Goal: Task Accomplishment & Management: Manage account settings

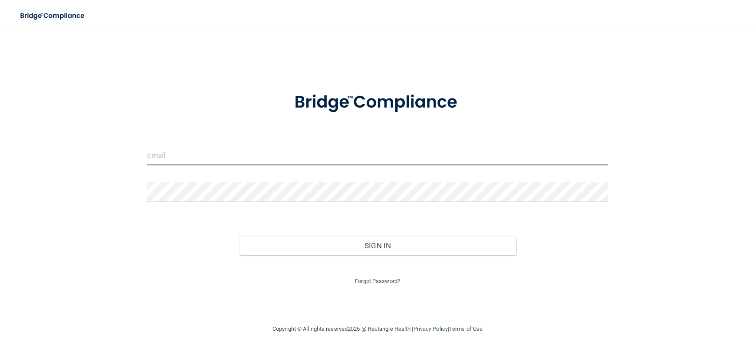
click at [155, 155] on input "email" at bounding box center [377, 156] width 461 height 20
type input "[EMAIL_ADDRESS][DOMAIN_NAME]"
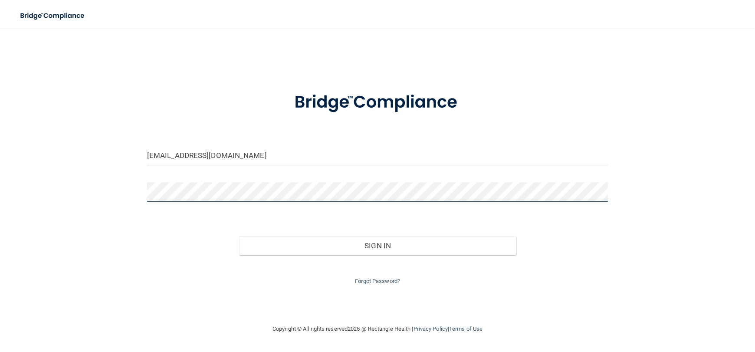
click at [239, 236] on button "Sign In" at bounding box center [377, 245] width 277 height 19
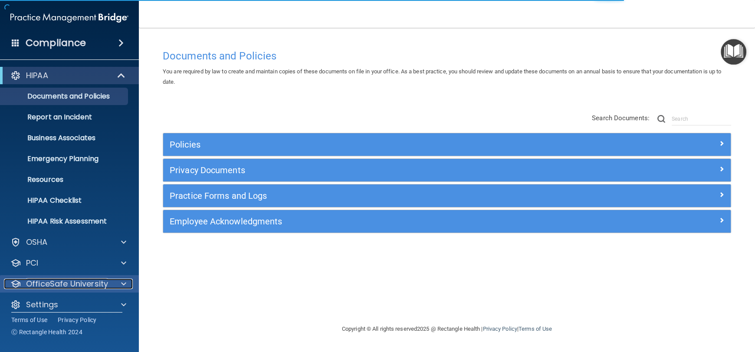
click at [116, 282] on div at bounding box center [123, 284] width 22 height 10
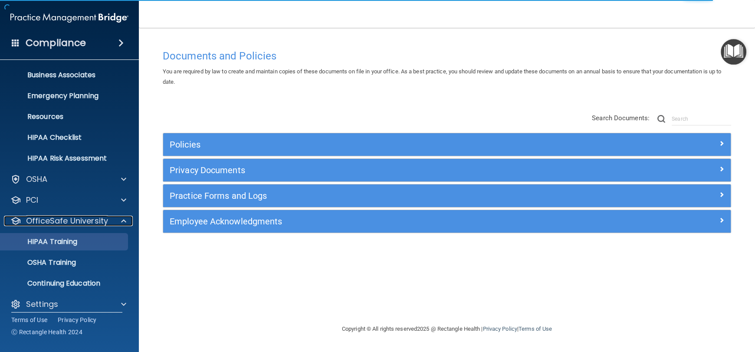
scroll to position [70, 0]
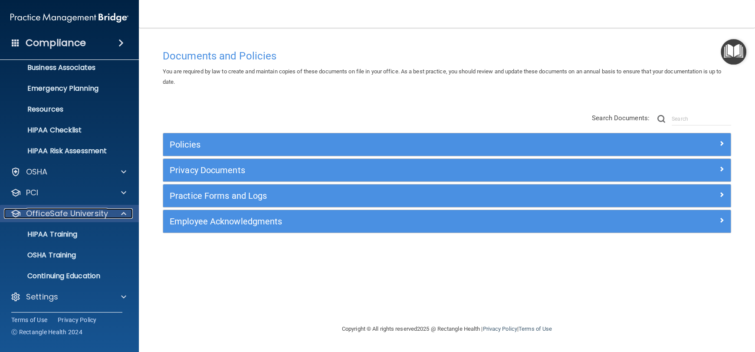
click at [64, 211] on p "OfficeSafe University" at bounding box center [67, 213] width 82 height 10
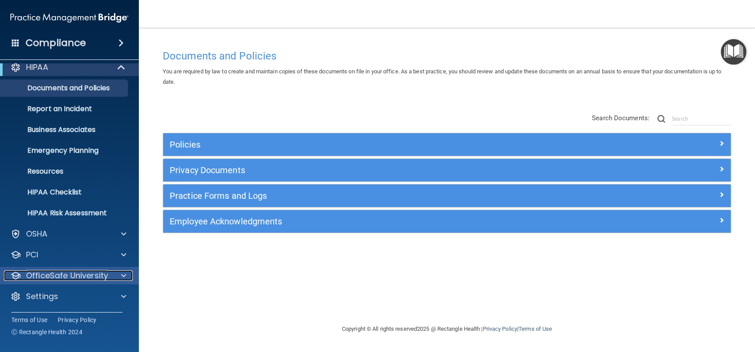
scroll to position [8, 0]
click at [47, 280] on p "OfficeSafe University" at bounding box center [67, 275] width 82 height 10
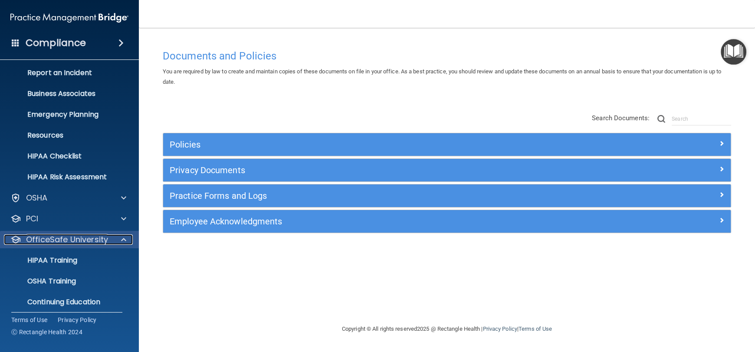
scroll to position [70, 0]
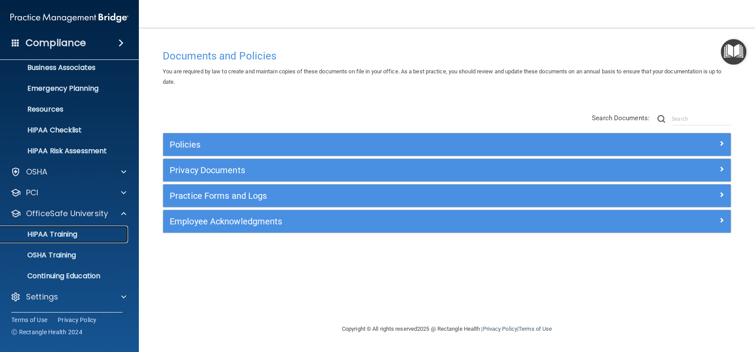
click at [50, 231] on p "HIPAA Training" at bounding box center [42, 234] width 72 height 9
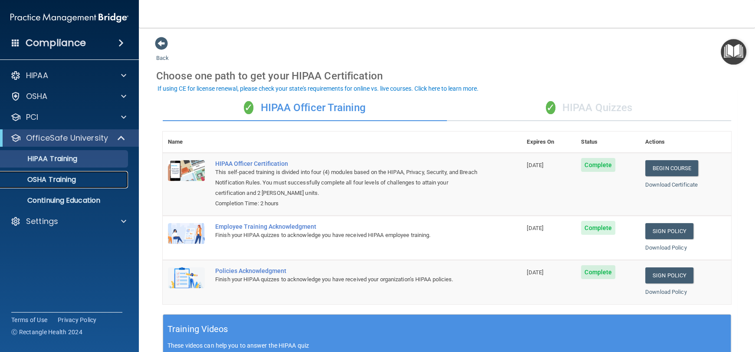
click at [42, 178] on p "OSHA Training" at bounding box center [41, 179] width 70 height 9
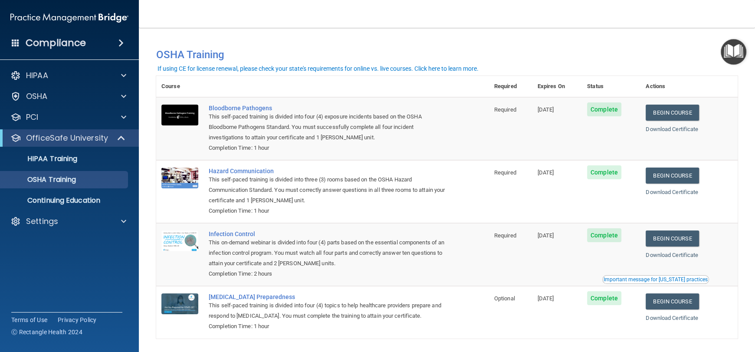
click at [119, 44] on span at bounding box center [121, 43] width 5 height 10
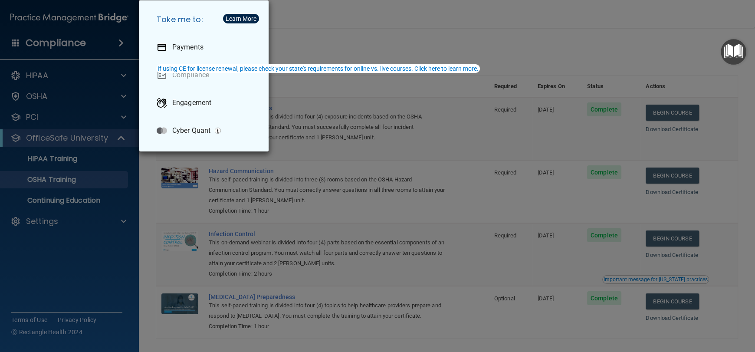
click at [120, 259] on div "Take me to: Payments Compliance Engagement Cyber Quant" at bounding box center [377, 176] width 755 height 352
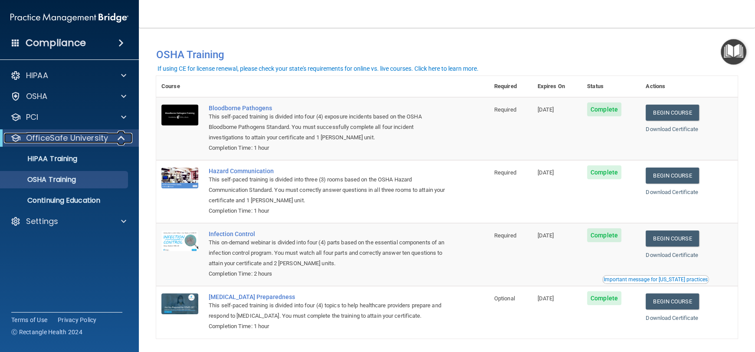
click at [68, 138] on p "OfficeSafe University" at bounding box center [67, 138] width 82 height 10
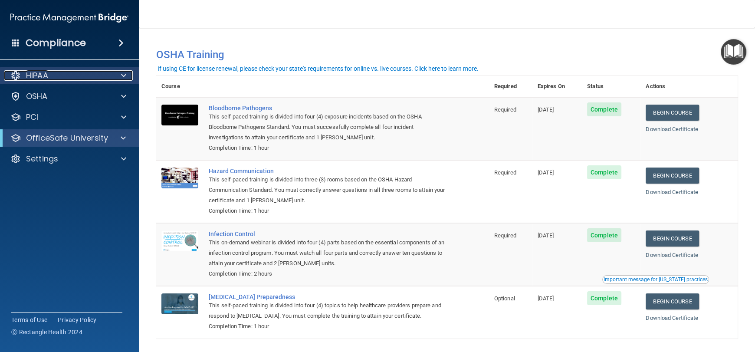
click at [39, 70] on p "HIPAA" at bounding box center [37, 75] width 22 height 10
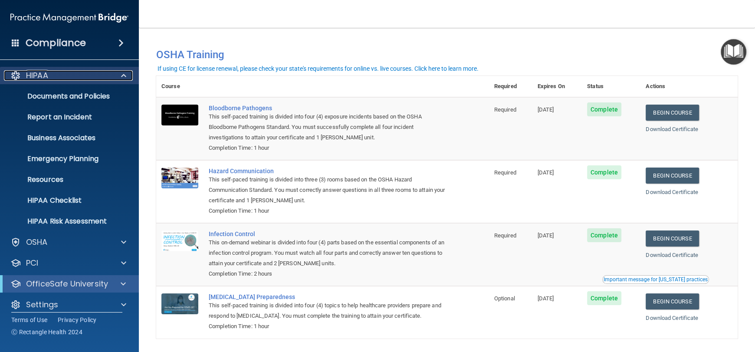
click at [39, 70] on p "HIPAA" at bounding box center [37, 75] width 22 height 10
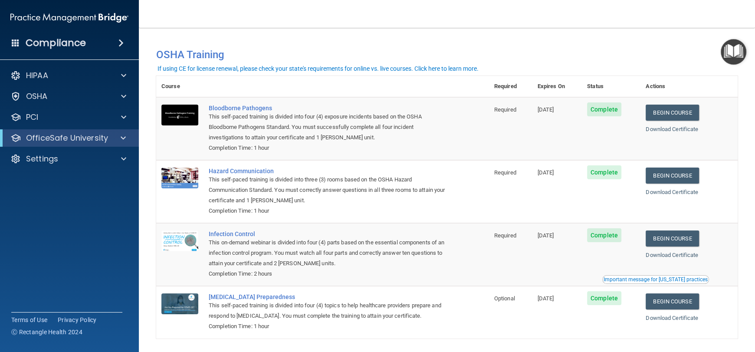
click at [42, 18] on img at bounding box center [69, 17] width 118 height 17
click at [125, 159] on span at bounding box center [123, 159] width 5 height 10
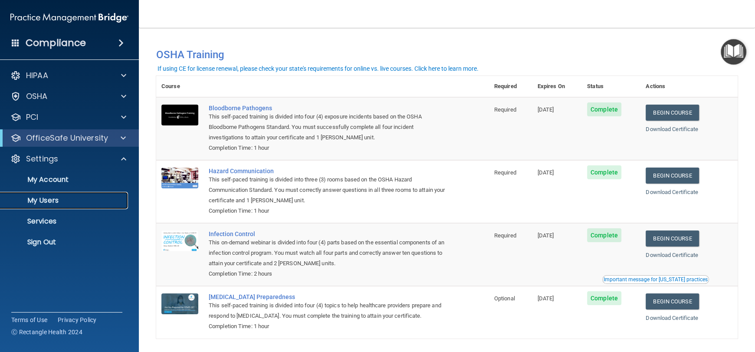
click at [58, 201] on p "My Users" at bounding box center [65, 200] width 119 height 9
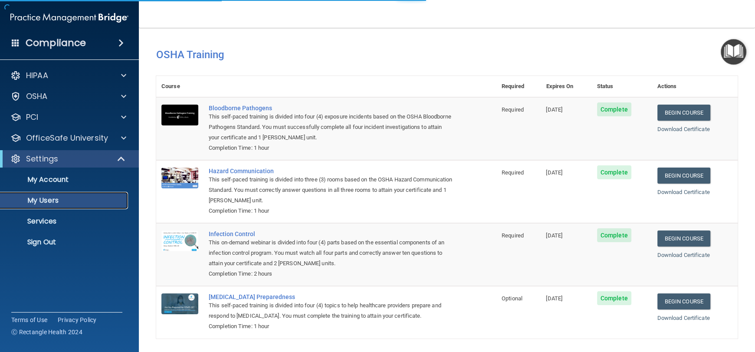
select select "20"
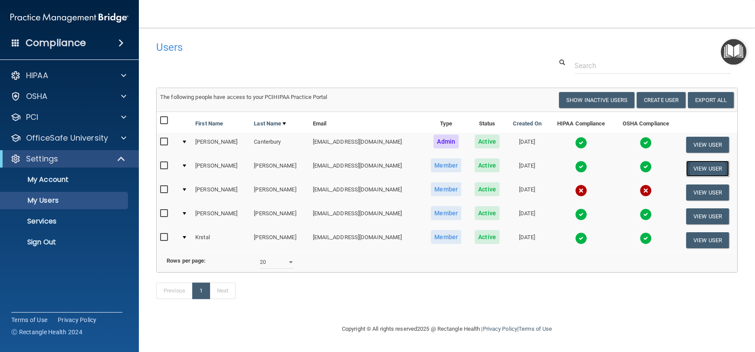
click at [689, 168] on button "View User" at bounding box center [707, 169] width 43 height 16
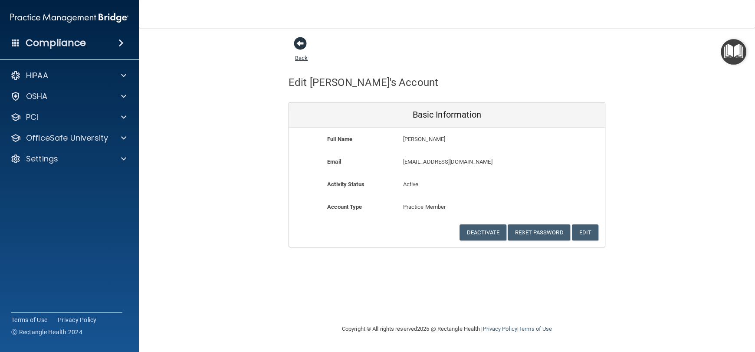
click at [304, 50] on span at bounding box center [300, 43] width 13 height 13
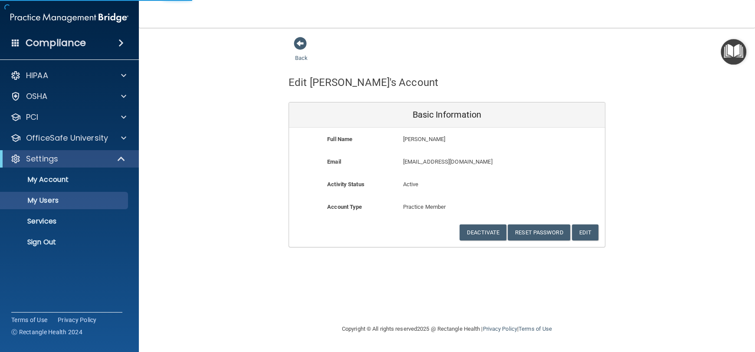
select select "20"
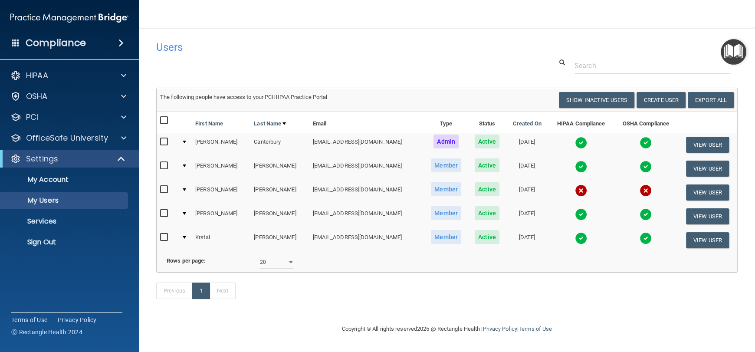
click at [160, 166] on input "checkbox" at bounding box center [165, 165] width 10 height 7
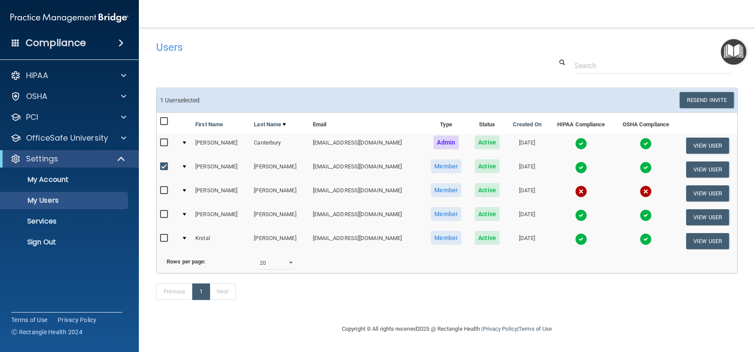
click at [200, 165] on td "[PERSON_NAME]" at bounding box center [221, 170] width 59 height 24
click at [575, 165] on img at bounding box center [581, 167] width 12 height 12
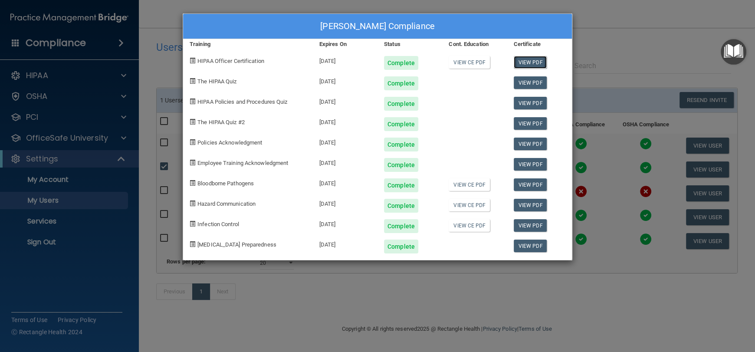
click at [539, 61] on link "View PDF" at bounding box center [530, 62] width 33 height 13
click at [161, 23] on div "[PERSON_NAME] Compliance Training Expires On Status Cont. Education Certificate…" at bounding box center [377, 176] width 755 height 352
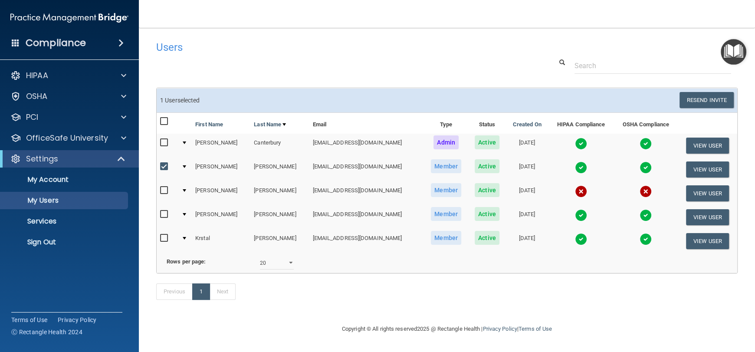
click at [166, 168] on input "checkbox" at bounding box center [165, 166] width 10 height 7
checkbox input "false"
